Goal: Transaction & Acquisition: Purchase product/service

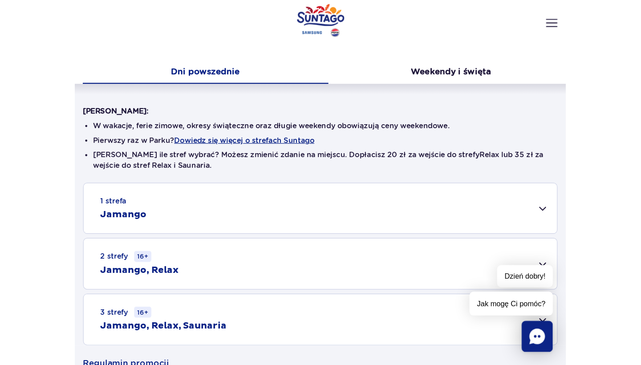
scroll to position [124, 0]
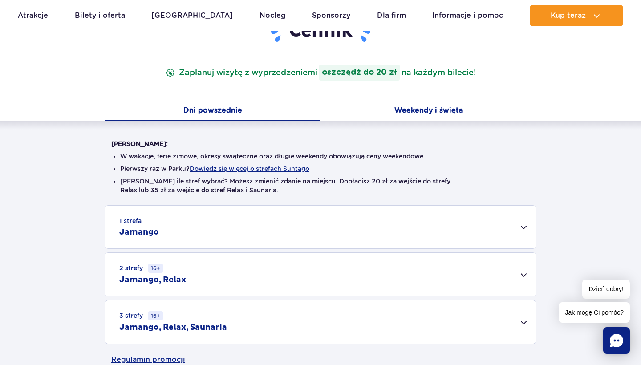
click at [400, 108] on button "Weekendy i święta" at bounding box center [428, 111] width 216 height 19
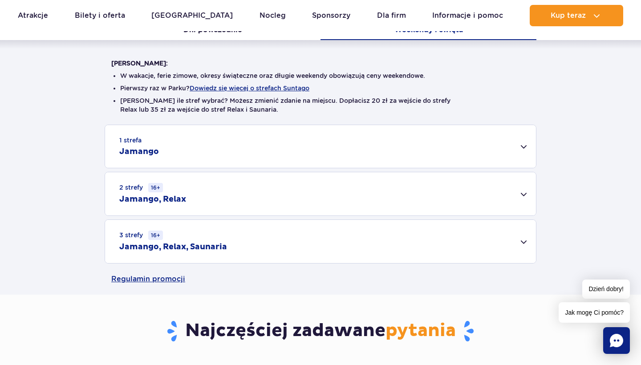
scroll to position [206, 0]
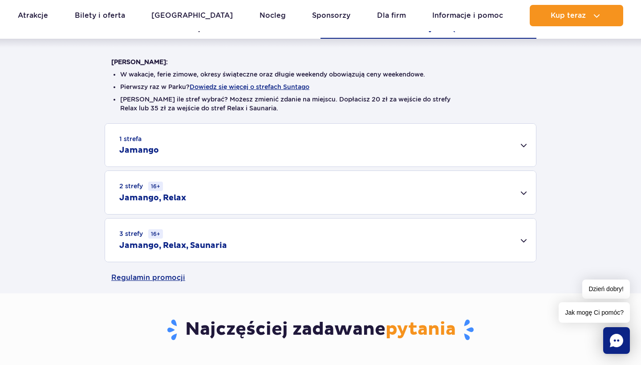
click at [523, 144] on div "1 strefa Jamango" at bounding box center [320, 145] width 431 height 43
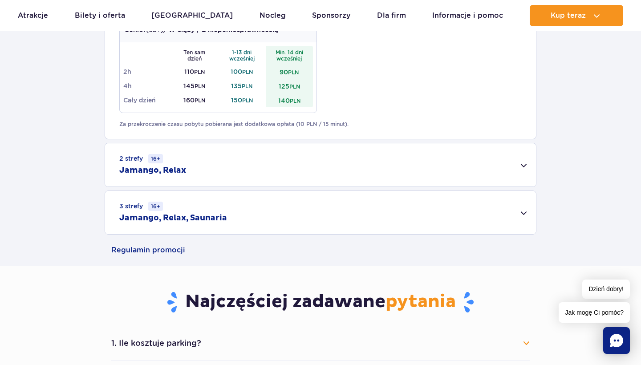
scroll to position [560, 0]
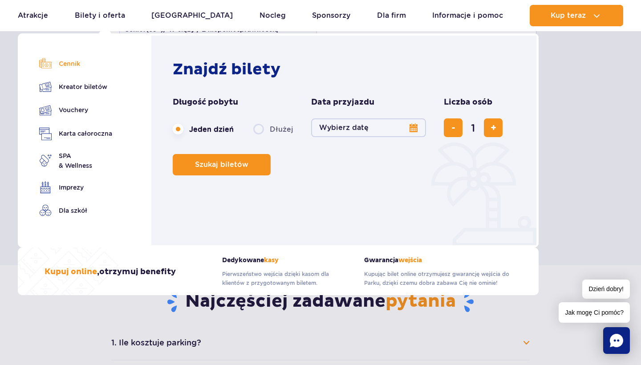
click at [76, 63] on link "Cennik" at bounding box center [75, 63] width 73 height 12
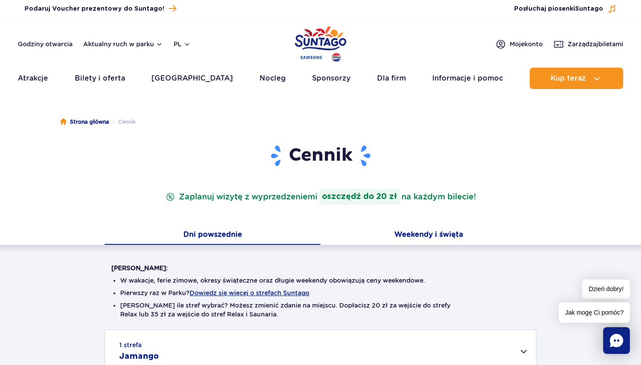
click at [408, 231] on button "Weekendy i święta" at bounding box center [428, 235] width 216 height 19
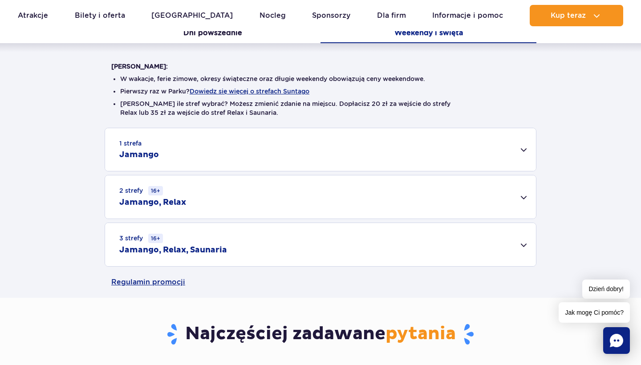
scroll to position [203, 0]
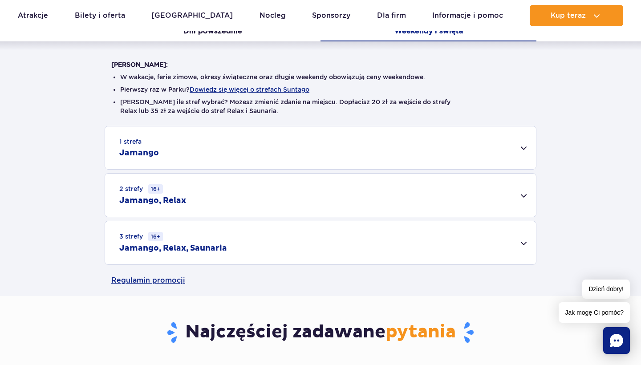
click at [416, 192] on div "2 strefy 16+ Jamango, Relax" at bounding box center [320, 195] width 431 height 43
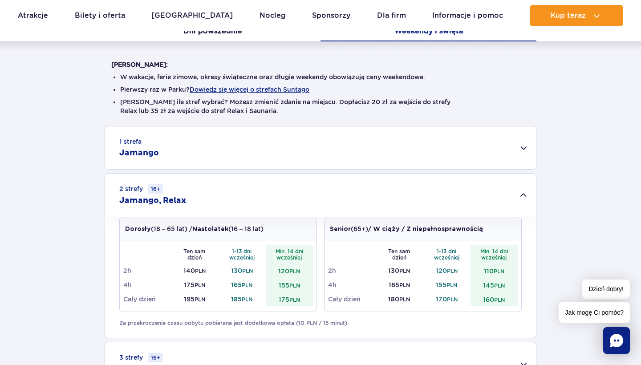
click at [428, 156] on div "1 strefa Jamango" at bounding box center [320, 147] width 431 height 43
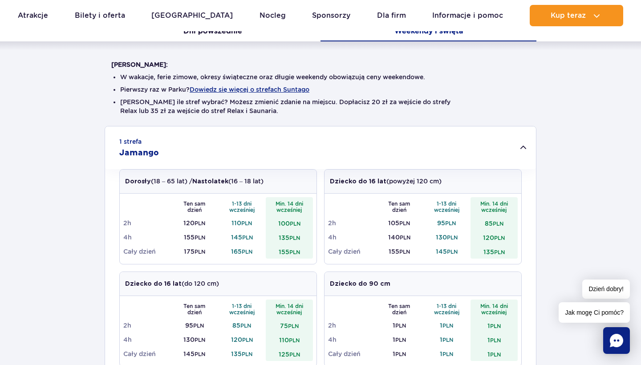
click at [281, 286] on div "Dziecko do 16 lat (do 120 cm)" at bounding box center [218, 284] width 197 height 24
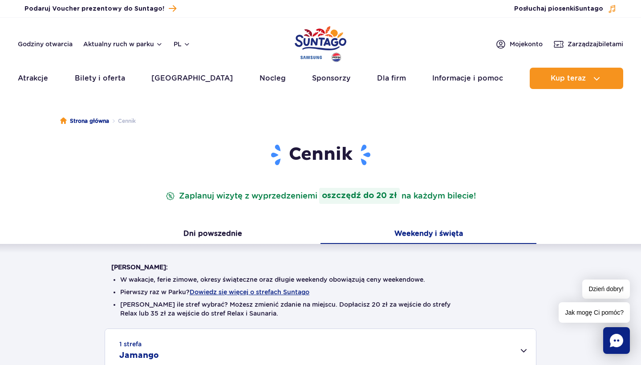
scroll to position [0, 0]
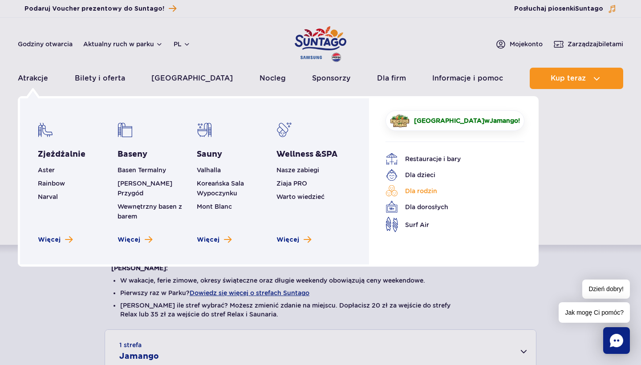
click at [411, 194] on link "Dla rodzin" at bounding box center [447, 191] width 125 height 12
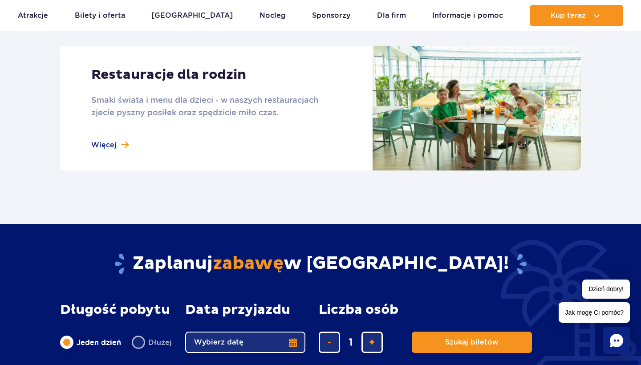
scroll to position [892, 0]
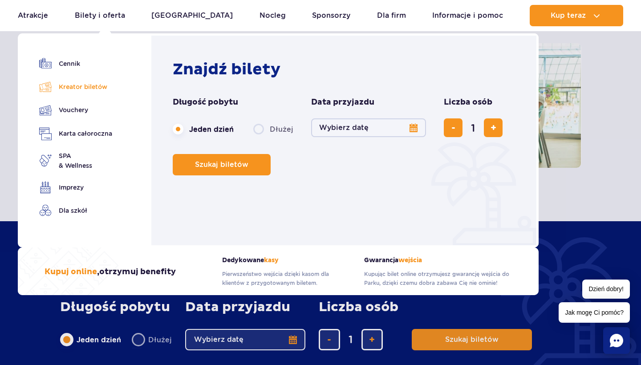
click at [73, 88] on link "Kreator biletów" at bounding box center [75, 87] width 73 height 12
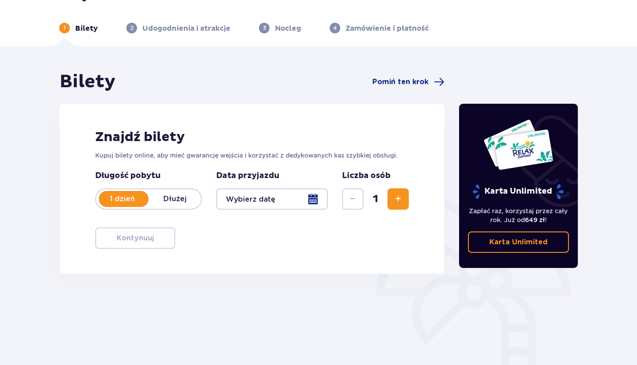
scroll to position [24, 0]
click at [311, 197] on div at bounding box center [272, 198] width 112 height 21
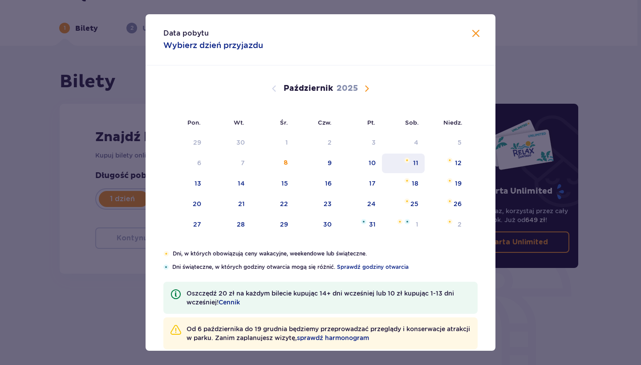
click at [411, 158] on div "11" at bounding box center [403, 163] width 43 height 20
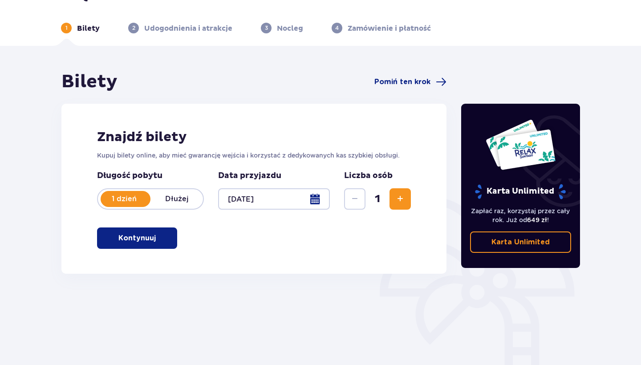
type input "11.10.25"
click at [411, 158] on div "Znajdź bilety Kupuj bilety online, aby mieć gwarancję wejścia i korzystać z ded…" at bounding box center [253, 189] width 385 height 170
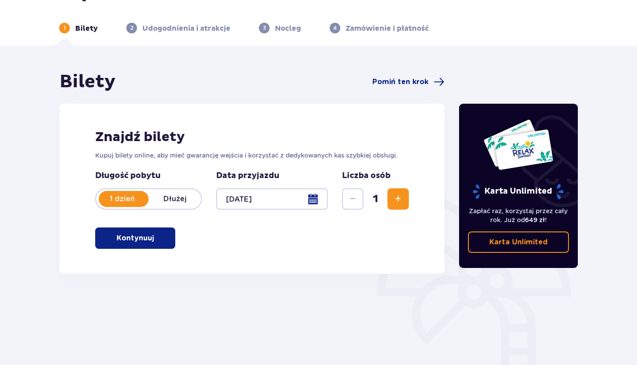
click at [399, 198] on span "Zwiększ" at bounding box center [398, 199] width 11 height 11
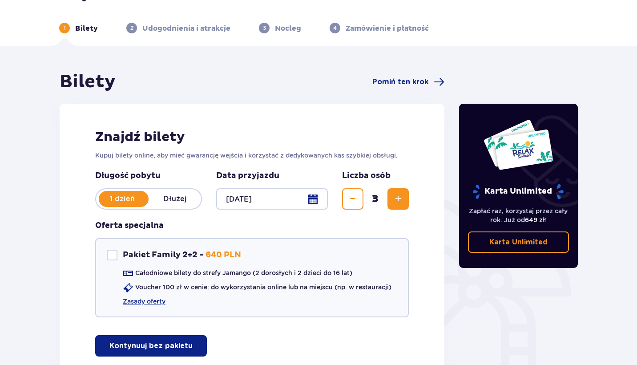
click at [399, 198] on span "Zwiększ" at bounding box center [398, 199] width 11 height 11
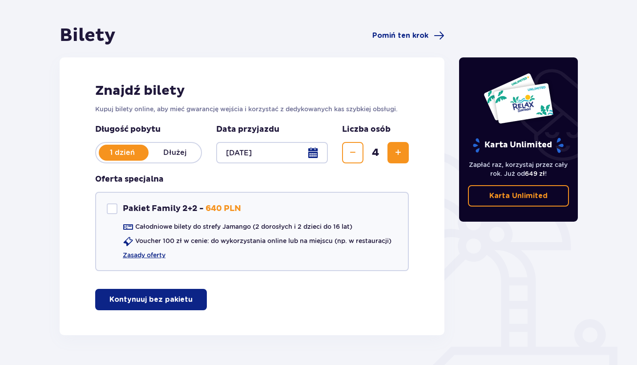
scroll to position [69, 0]
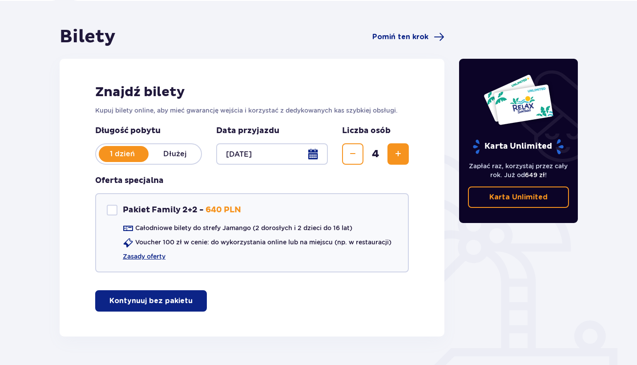
click at [191, 302] on span "button" at bounding box center [194, 300] width 11 height 11
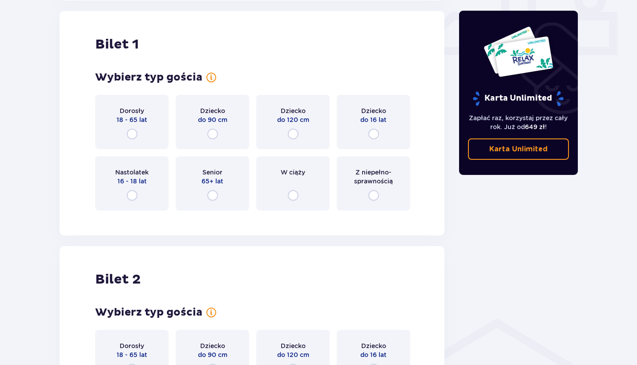
scroll to position [405, 0]
click at [136, 129] on input "radio" at bounding box center [132, 133] width 11 height 11
radio input "true"
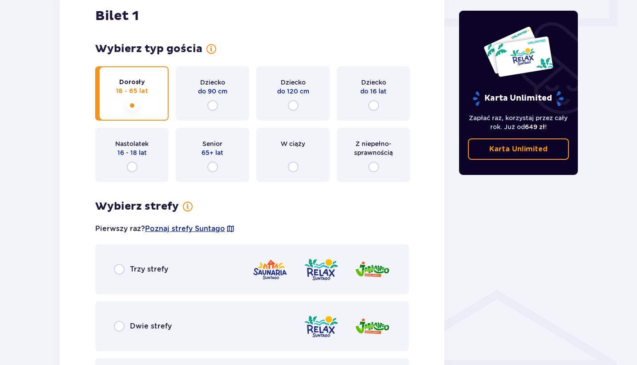
scroll to position [426, 0]
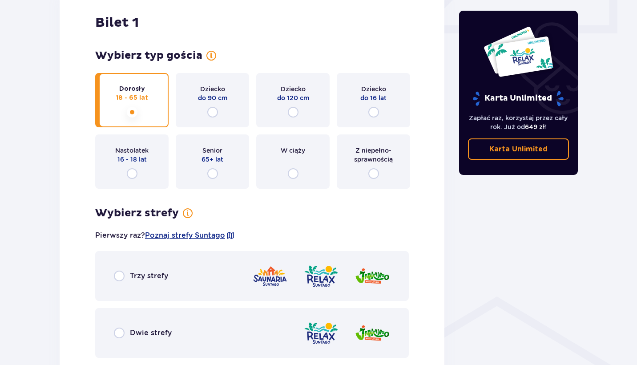
click at [306, 91] on div "Dziecko do 120 cm" at bounding box center [293, 94] width 32 height 18
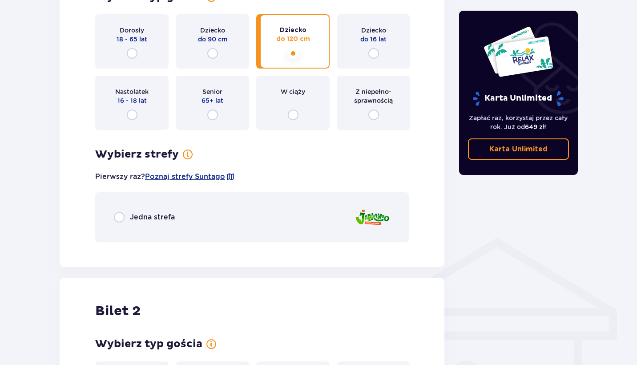
scroll to position [479, 0]
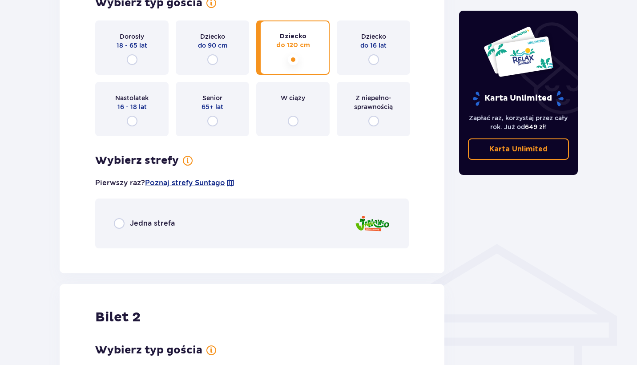
click at [142, 222] on span "Jedna strefa" at bounding box center [152, 223] width 45 height 10
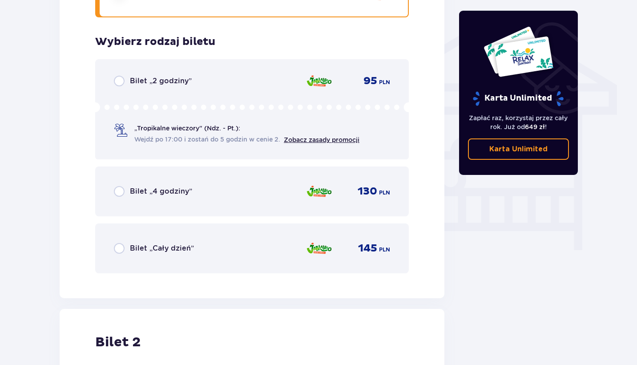
scroll to position [709, 0]
click at [151, 246] on span "Bilet „Cały dzień”" at bounding box center [162, 249] width 64 height 10
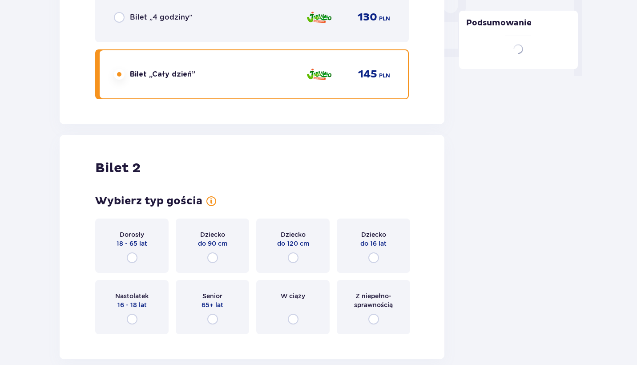
scroll to position [1008, 0]
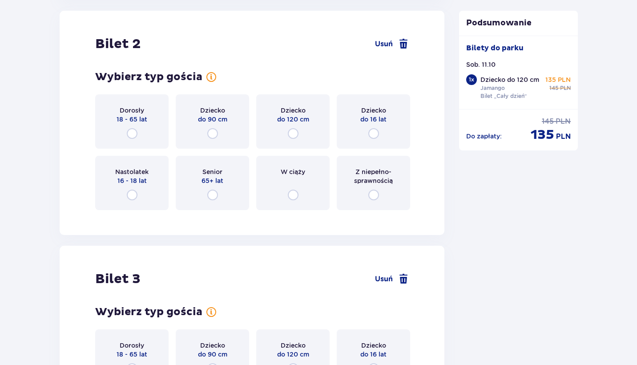
click at [366, 116] on span "do 16 lat" at bounding box center [373, 119] width 26 height 9
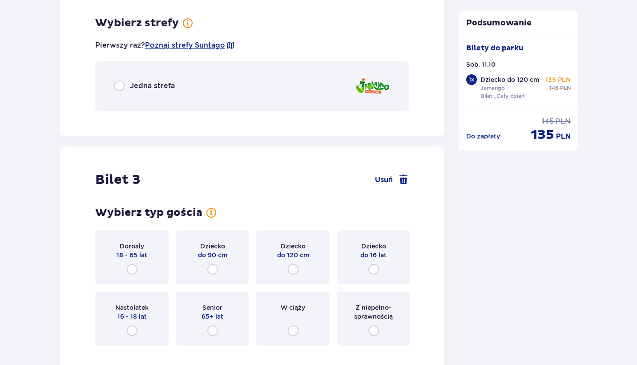
scroll to position [1225, 0]
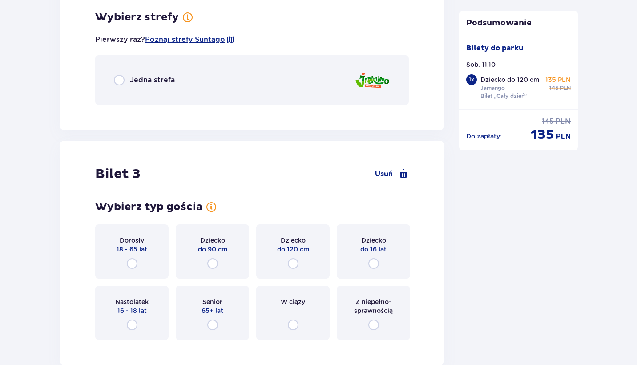
click at [258, 82] on div "Jedna strefa" at bounding box center [252, 80] width 314 height 50
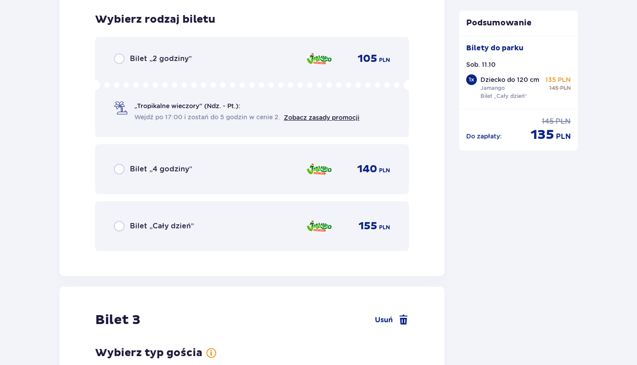
scroll to position [1337, 0]
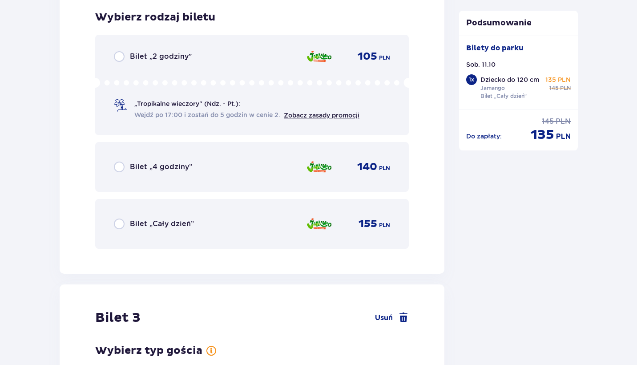
click at [186, 225] on span "Bilet „Cały dzień”" at bounding box center [162, 224] width 64 height 10
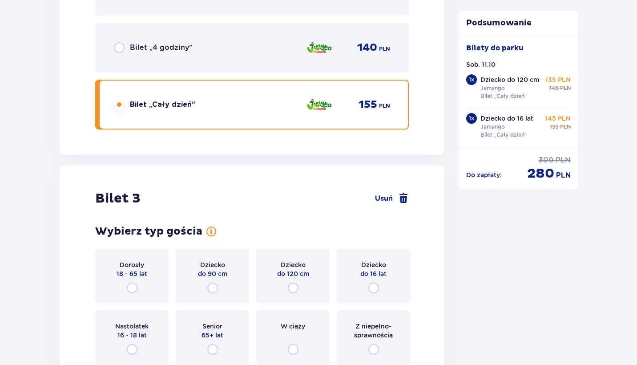
scroll to position [1613, 0]
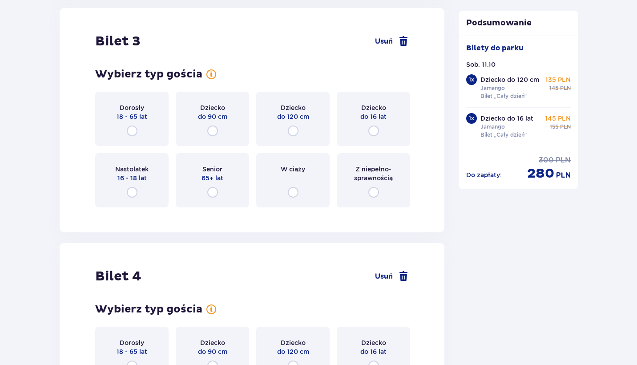
click at [137, 129] on div "Dorosły 18 - 65 lat" at bounding box center [131, 119] width 73 height 54
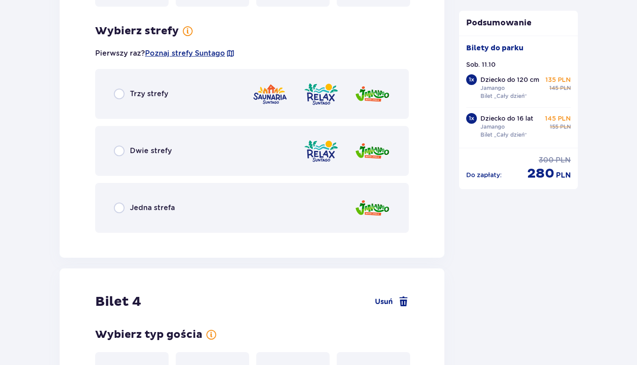
scroll to position [1828, 0]
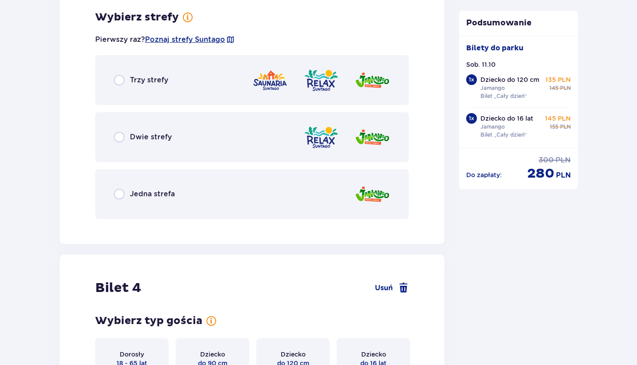
click at [154, 196] on span "Jedna strefa" at bounding box center [152, 194] width 45 height 10
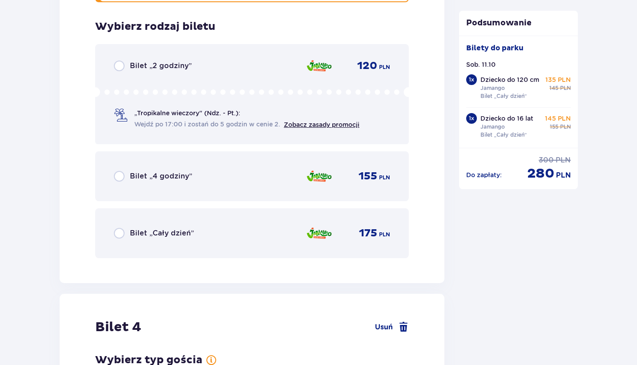
scroll to position [2054, 0]
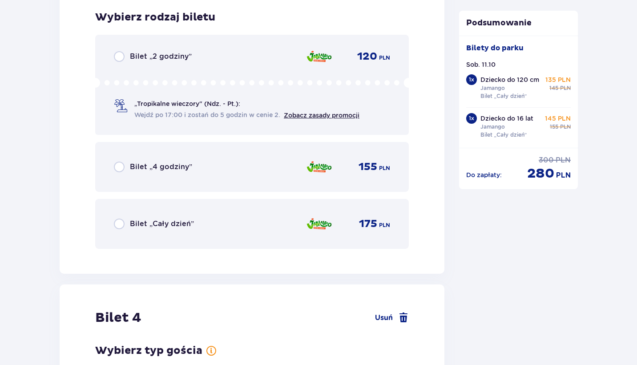
click at [153, 215] on div "Bilet „Cały dzień” 175 PLN" at bounding box center [252, 223] width 276 height 19
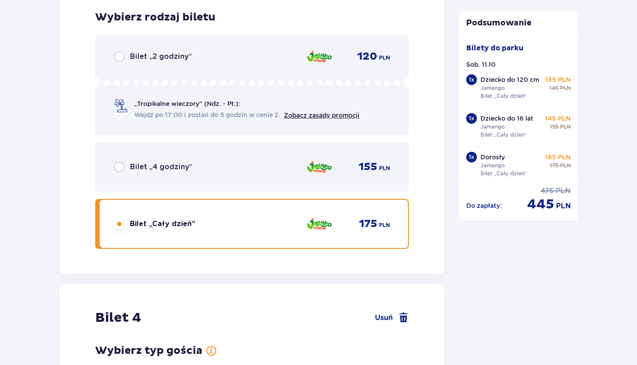
scroll to position [2293, 0]
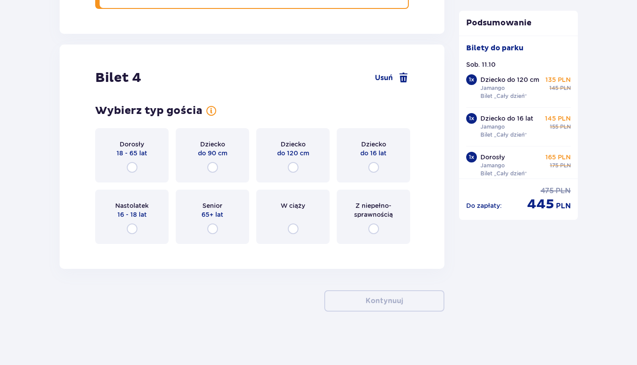
click at [140, 256] on div "Bilet 4 Usuń Wybierz typ gościa dla biletu o numerze 4 Dorosły 18 - 65 lat Dzie…" at bounding box center [252, 156] width 385 height 224
click at [137, 178] on div "Dorosły 18 - 65 lat" at bounding box center [131, 155] width 73 height 54
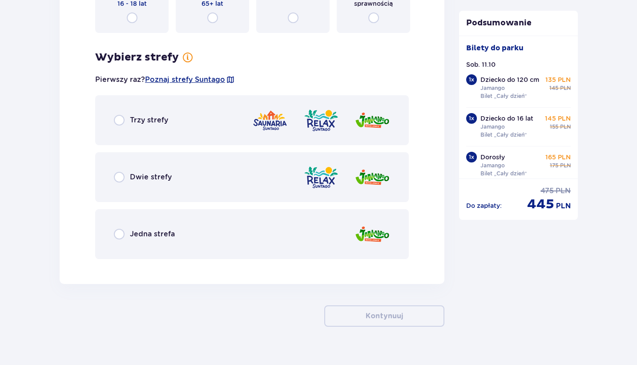
scroll to position [2519, 0]
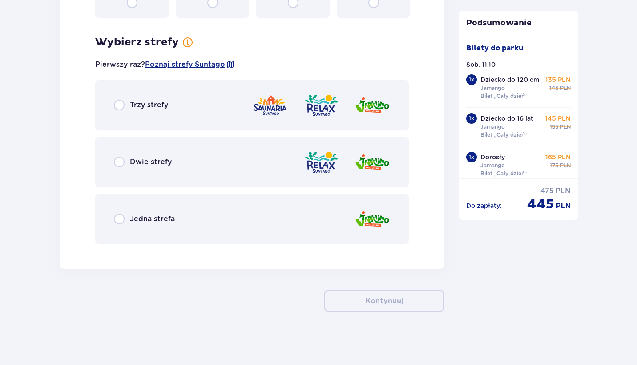
click at [158, 218] on span "Jedna strefa" at bounding box center [152, 219] width 45 height 10
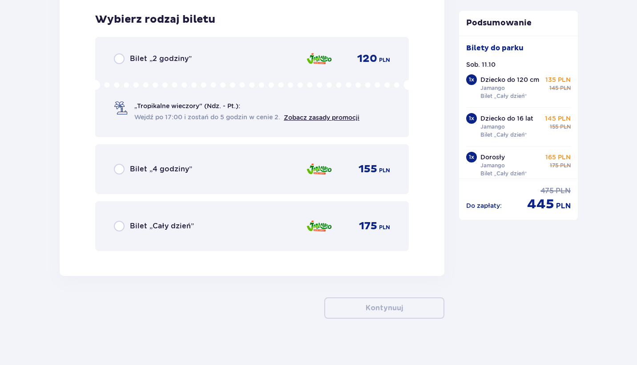
scroll to position [2770, 0]
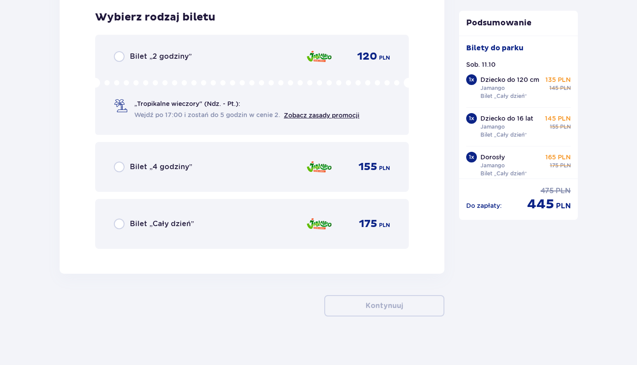
click at [158, 224] on span "Bilet „Cały dzień”" at bounding box center [162, 224] width 64 height 10
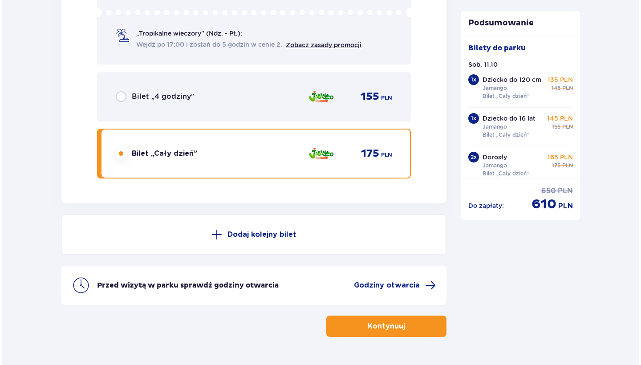
scroll to position [2840, 0]
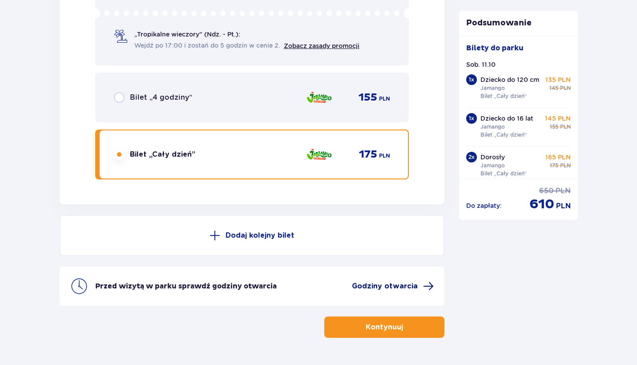
click at [380, 286] on span "Godziny otwarcia" at bounding box center [385, 286] width 66 height 10
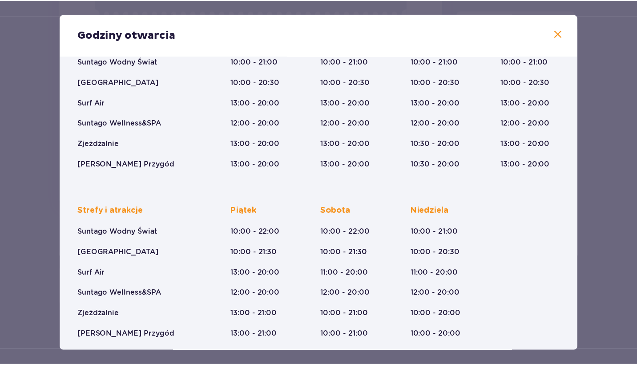
scroll to position [106, 0]
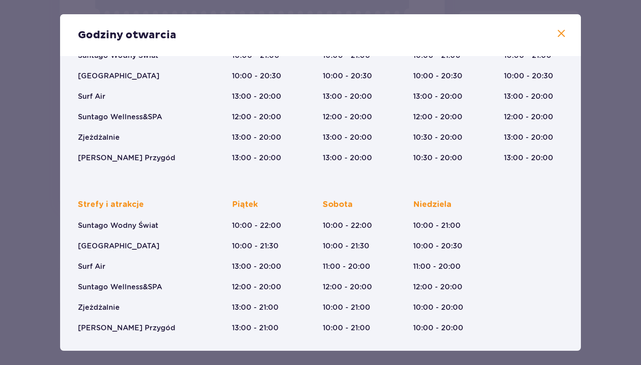
click at [560, 35] on span at bounding box center [561, 33] width 11 height 11
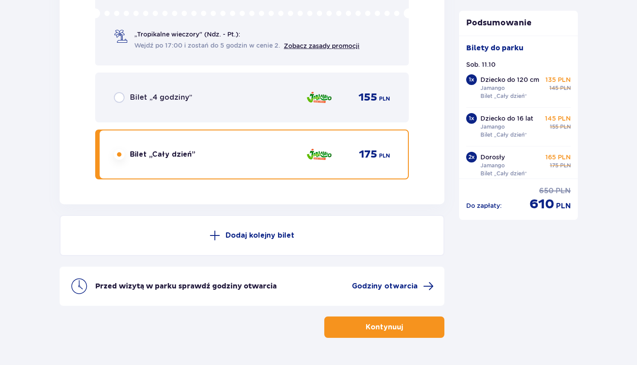
click at [366, 329] on p "Kontynuuj" at bounding box center [384, 327] width 37 height 10
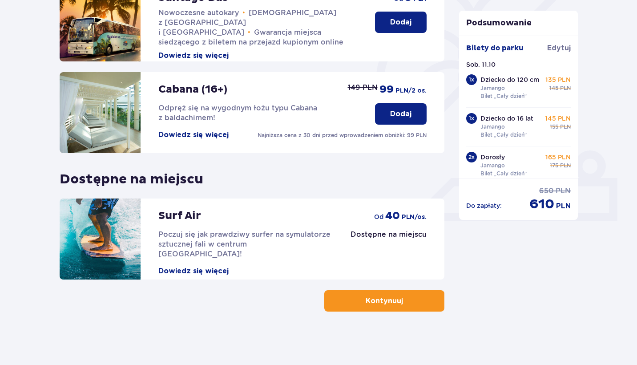
scroll to position [238, 0]
click at [359, 300] on button "Kontynuuj" at bounding box center [384, 300] width 120 height 21
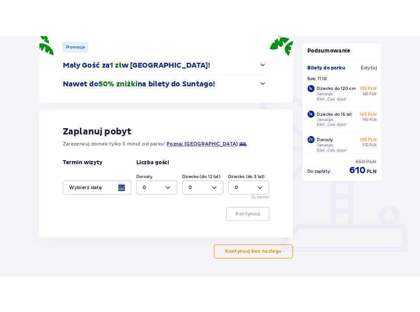
scroll to position [135, 0]
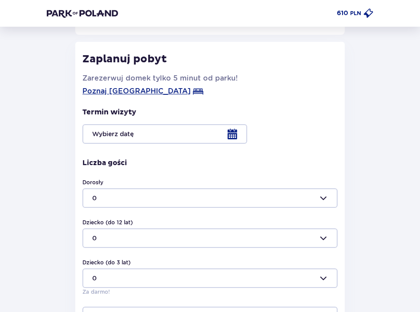
click at [122, 136] on div at bounding box center [209, 134] width 254 height 20
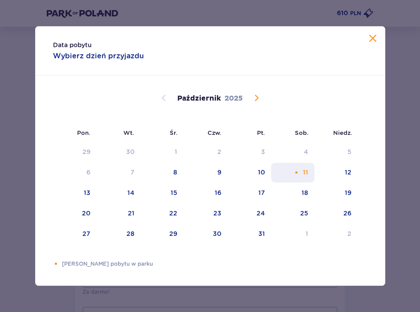
click at [298, 172] on div "Pomarańczowa kropka" at bounding box center [296, 172] width 6 height 6
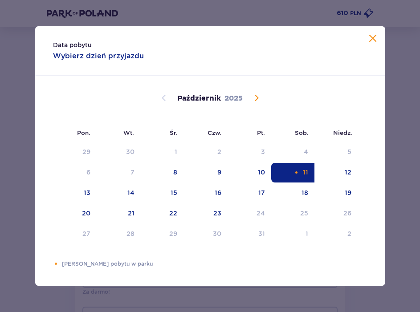
click at [373, 37] on span "Zamknij" at bounding box center [372, 38] width 11 height 11
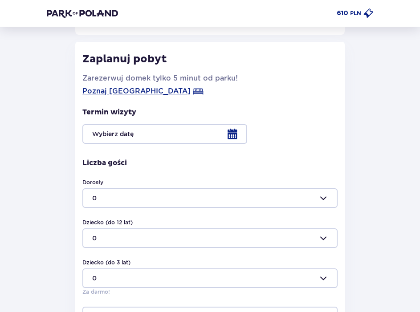
click at [230, 137] on div at bounding box center [209, 134] width 254 height 20
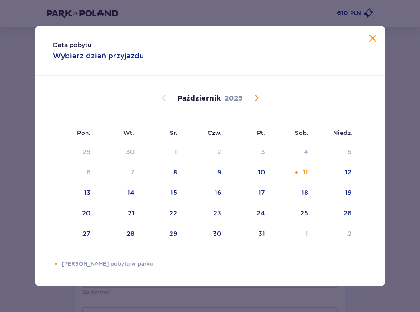
click at [371, 39] on span "Zamknij" at bounding box center [372, 38] width 11 height 11
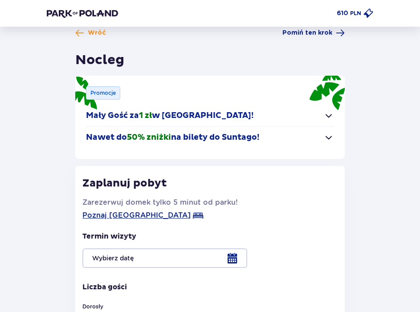
scroll to position [12, 0]
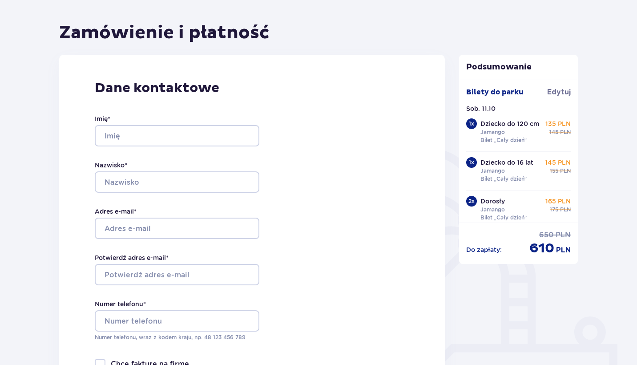
scroll to position [73, 0]
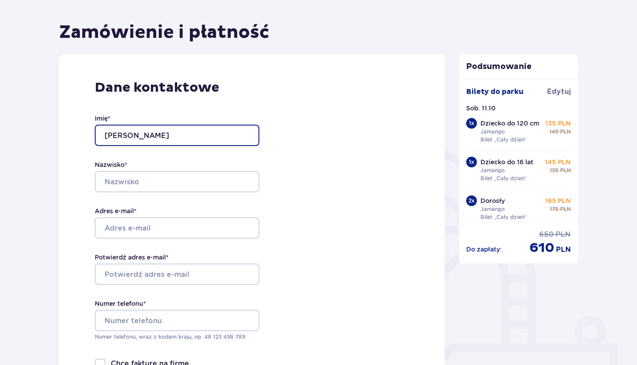
type input "[PERSON_NAME]"
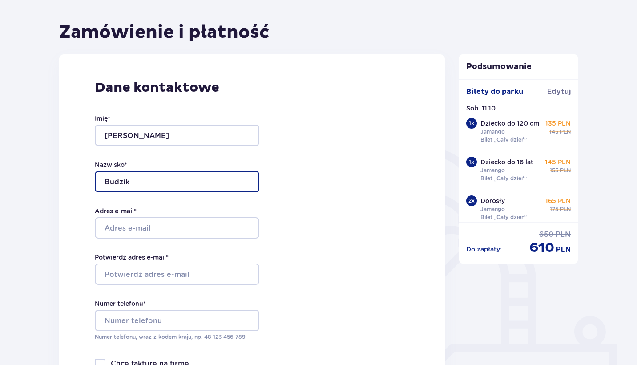
type input "Budzik"
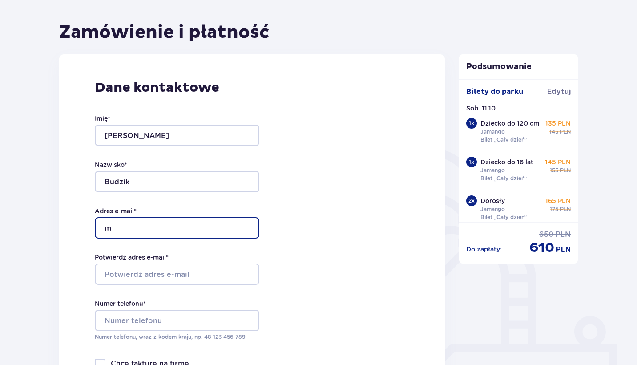
type input "[EMAIL_ADDRESS][DOMAIN_NAME]"
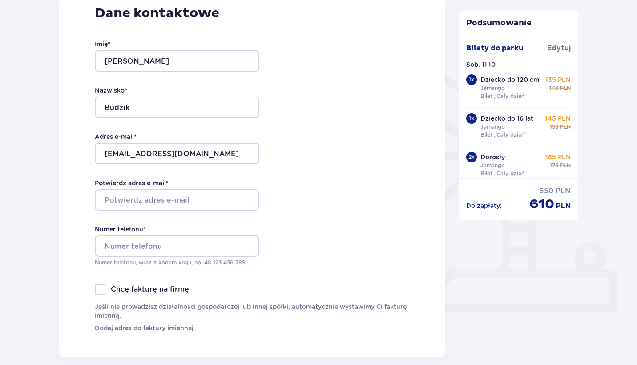
scroll to position [184, 0]
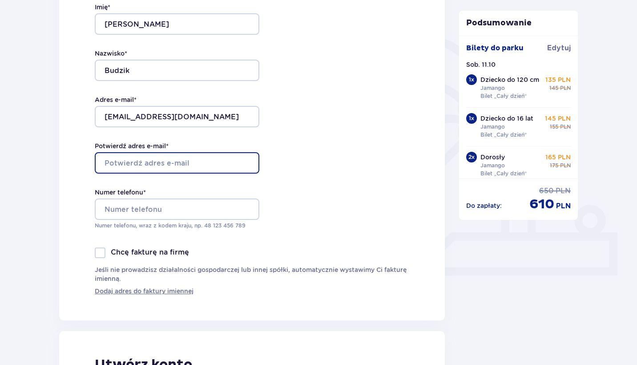
type input "[EMAIL_ADDRESS][DOMAIN_NAME]"
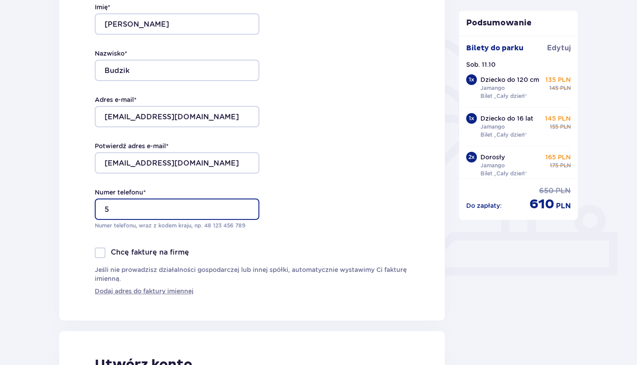
type input "5"
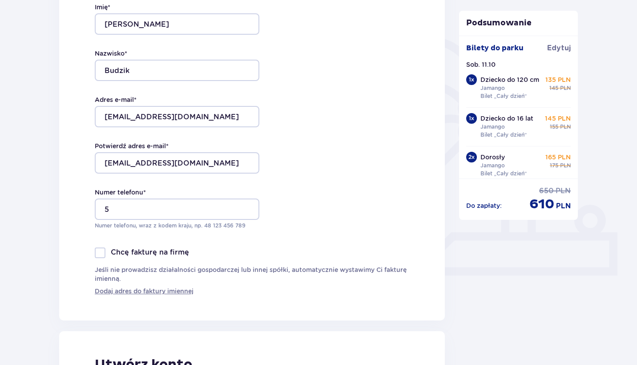
click at [403, 110] on div "Dane kontaktowe Imię * [PERSON_NAME] * Budzik Adres e-mail * [EMAIL_ADDRESS][DO…" at bounding box center [252, 131] width 386 height 377
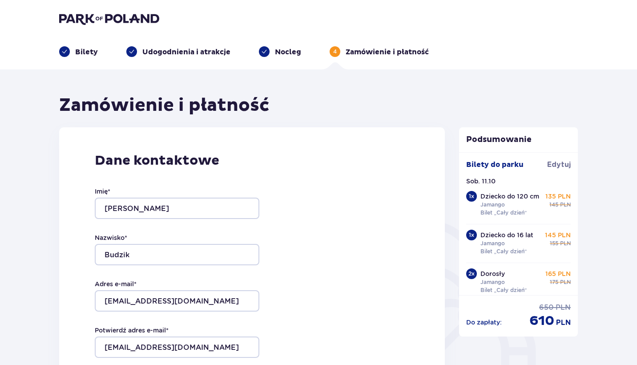
scroll to position [0, 0]
click at [92, 50] on p "Bilety" at bounding box center [86, 52] width 23 height 10
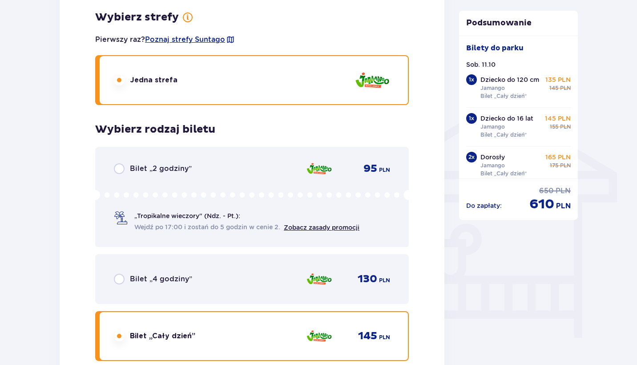
scroll to position [629, 0]
